Goal: Information Seeking & Learning: Learn about a topic

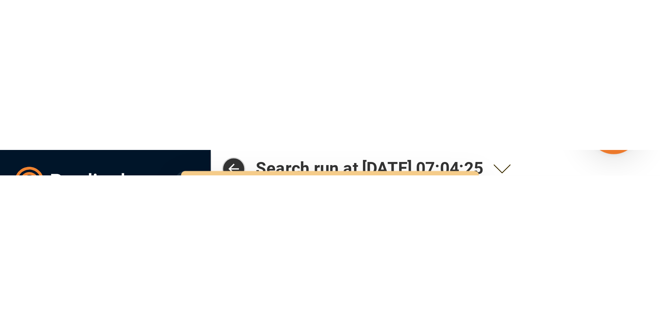
scroll to position [168, 235]
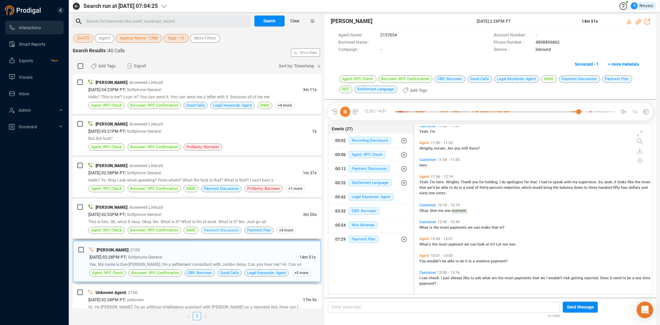
click at [216, 232] on span "Payment Discussion" at bounding box center [221, 230] width 35 height 7
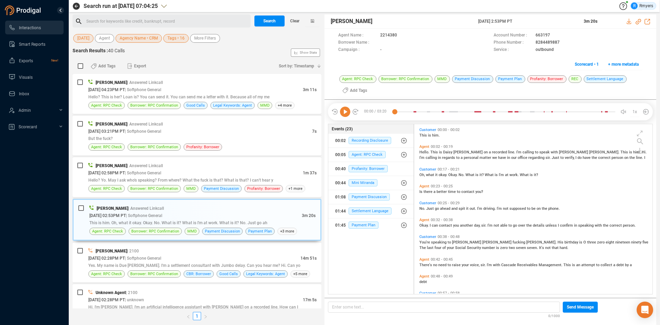
click at [345, 113] on icon at bounding box center [345, 112] width 10 height 10
click at [224, 258] on div "[DATE] 02:28PM PT | Softphone General" at bounding box center [194, 257] width 212 height 7
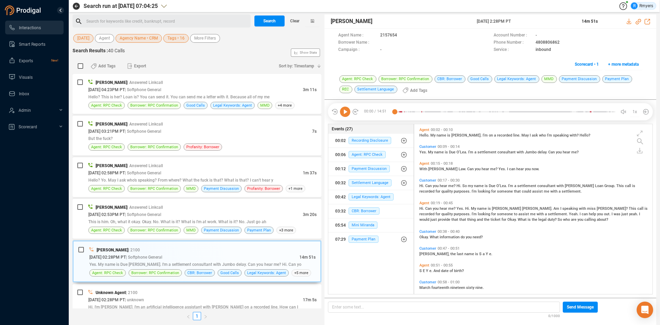
click at [347, 114] on icon at bounding box center [345, 112] width 10 height 10
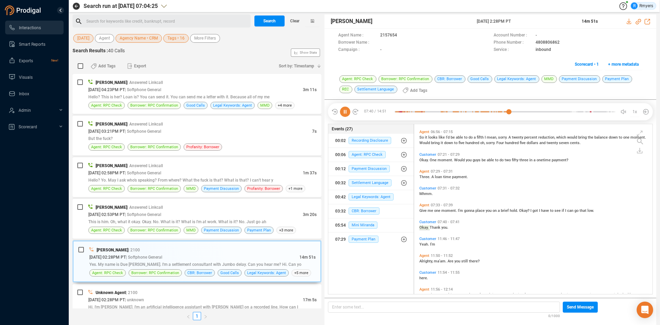
scroll to position [702, 0]
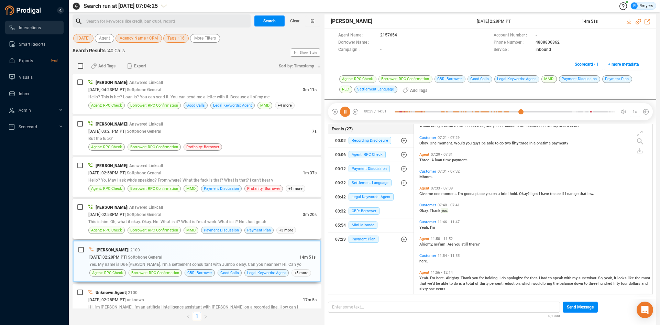
click at [146, 219] on div "This is him. Oh, what it okay. Okay. No. What is it? What is I'm at work. What …" at bounding box center [202, 221] width 228 height 7
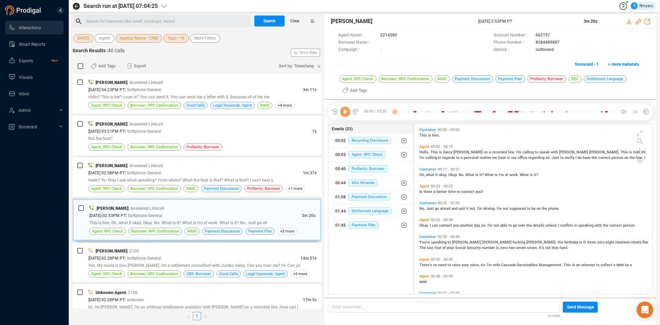
scroll to position [168, 235]
click at [342, 113] on icon at bounding box center [345, 112] width 10 height 10
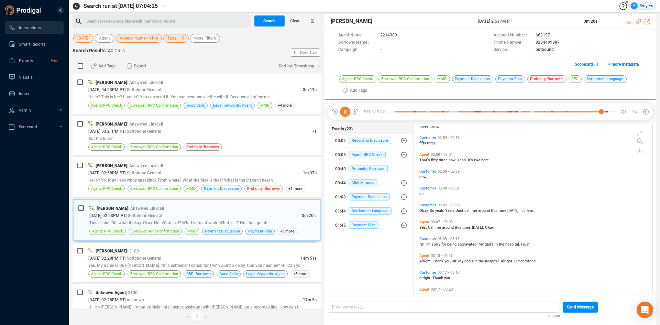
scroll to position [536, 0]
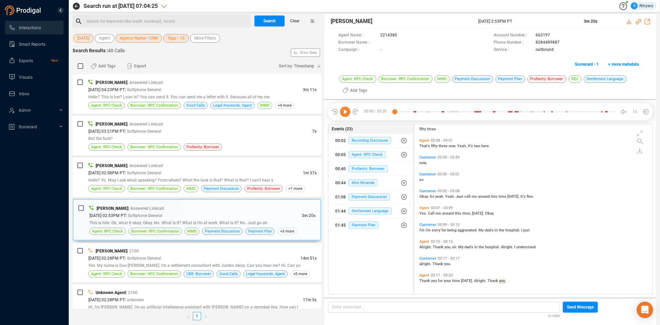
click at [528, 22] on icon at bounding box center [639, 22] width 6 height 6
drag, startPoint x: 348, startPoint y: 114, endPoint x: 333, endPoint y: 127, distance: 19.8
click at [348, 114] on icon at bounding box center [345, 112] width 10 height 10
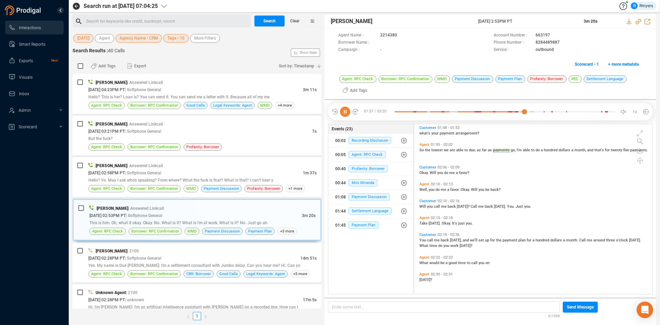
scroll to position [193, 0]
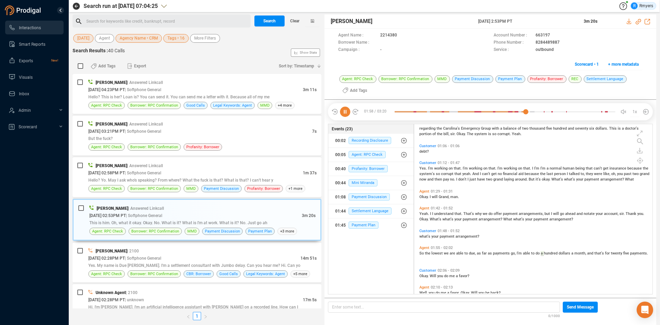
drag, startPoint x: 423, startPoint y: 167, endPoint x: 438, endPoint y: 180, distance: 20.0
click at [423, 167] on span "Yes." at bounding box center [424, 168] width 9 height 4
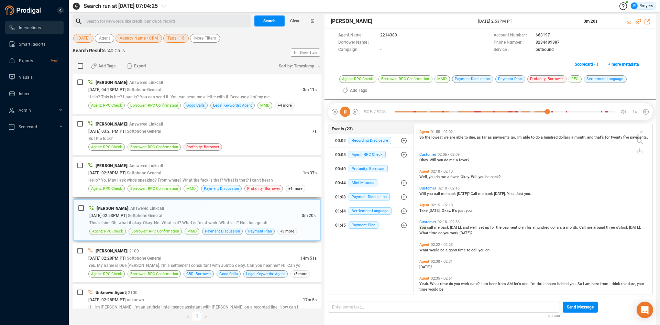
scroll to position [328, 0]
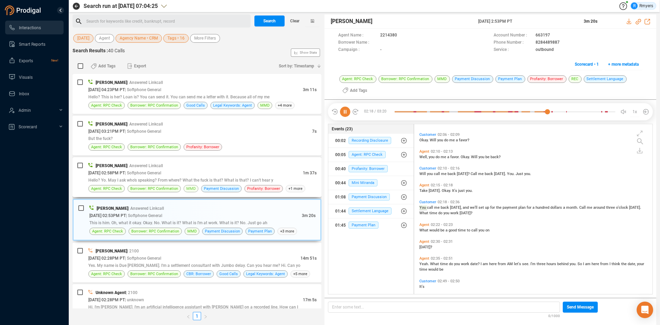
click at [187, 189] on span "MMD" at bounding box center [190, 188] width 9 height 7
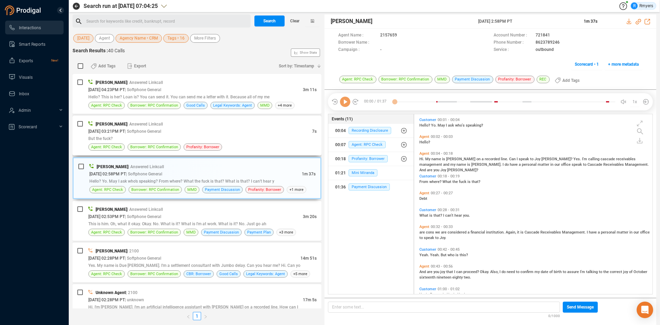
scroll to position [178, 235]
click at [345, 102] on icon at bounding box center [345, 102] width 10 height 10
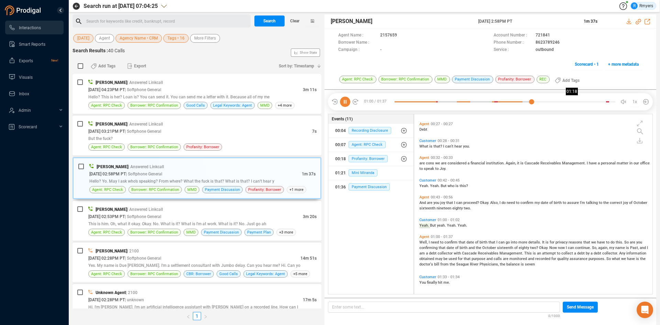
scroll to position [71, 0]
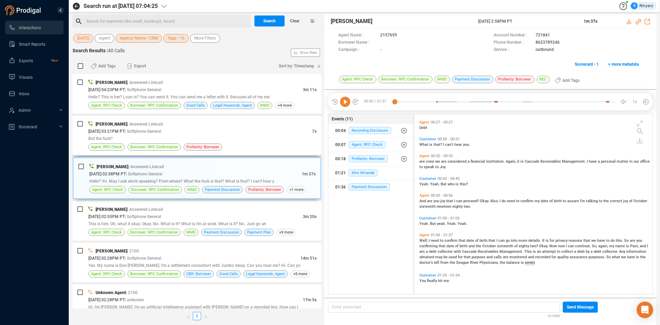
click at [233, 133] on div "[DATE] 03:21PM PT | Softphone General" at bounding box center [200, 131] width 224 height 7
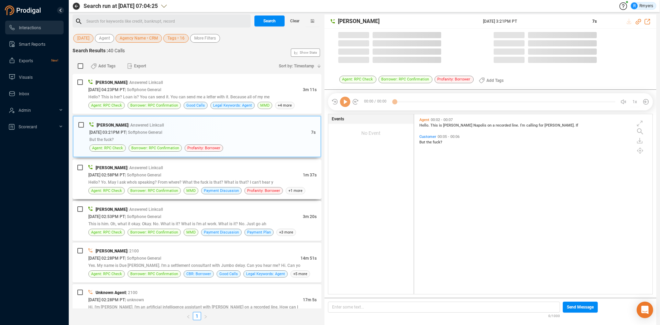
scroll to position [178, 235]
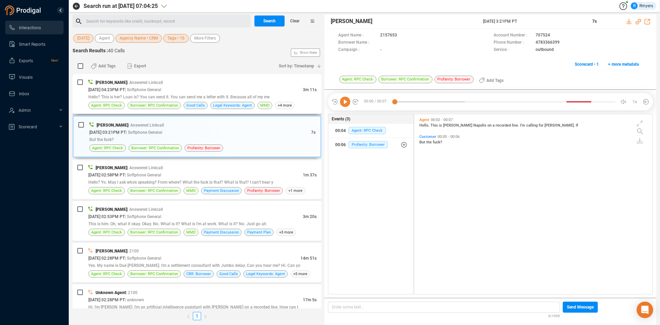
click at [146, 99] on span "Hello? This is her? Loan is? You can send it. You can send me a letter with it.…" at bounding box center [178, 97] width 181 height 5
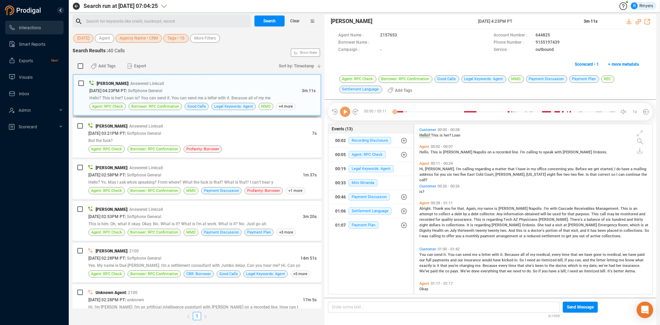
scroll to position [168, 235]
click at [344, 112] on icon at bounding box center [345, 112] width 10 height 10
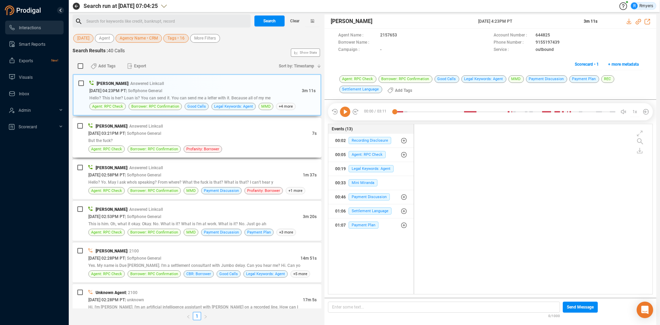
scroll to position [0, 0]
